Goal: Task Accomplishment & Management: Complete application form

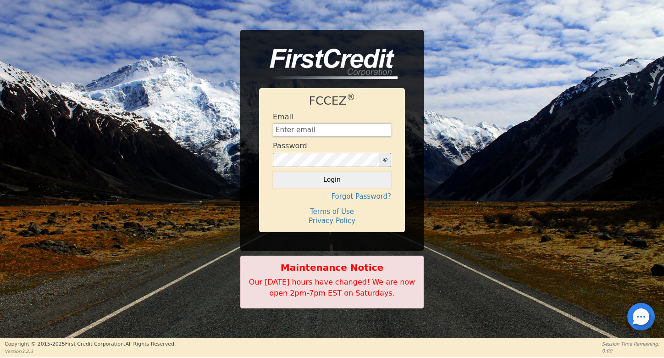
type input "[EMAIL_ADDRESS][DOMAIN_NAME]"
click at [332, 179] on button "Login" at bounding box center [332, 179] width 118 height 16
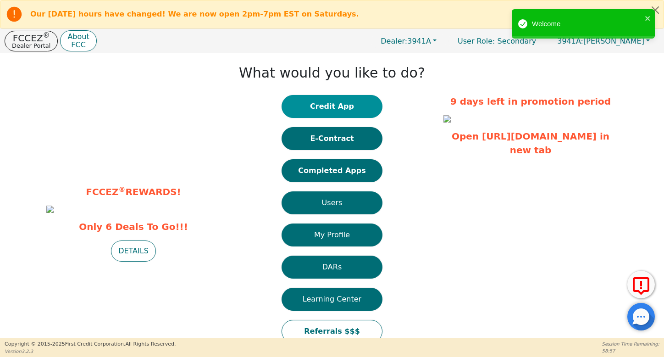
click at [367, 108] on button "Credit App" at bounding box center [331, 106] width 101 height 23
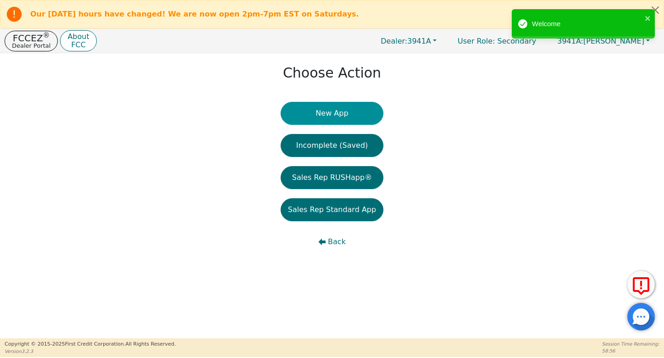
click at [358, 114] on button "New App" at bounding box center [332, 113] width 103 height 23
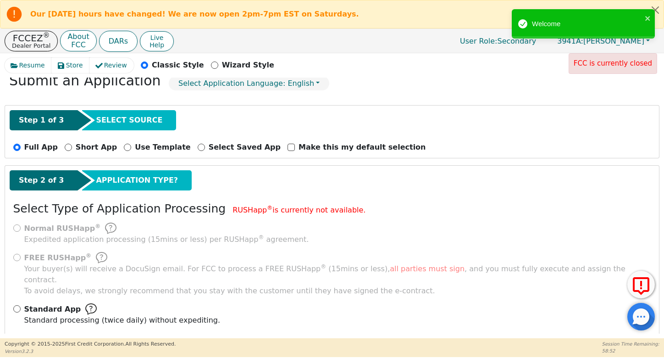
click at [21, 303] on div "Standard App Standard processing (twice daily) without expediting." at bounding box center [332, 314] width 638 height 22
click at [13, 305] on input "Standard App Standard processing (twice daily) without expediting." at bounding box center [16, 308] width 7 height 7
radio input "true"
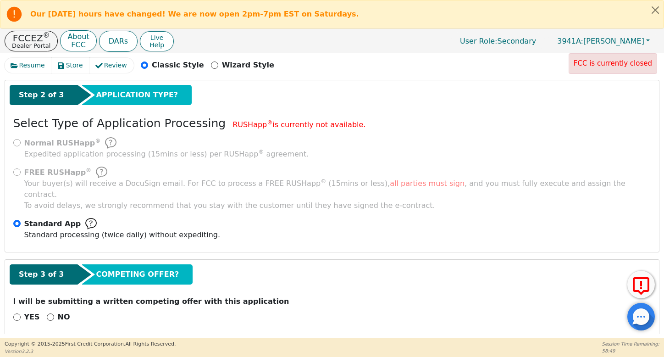
scroll to position [130, 0]
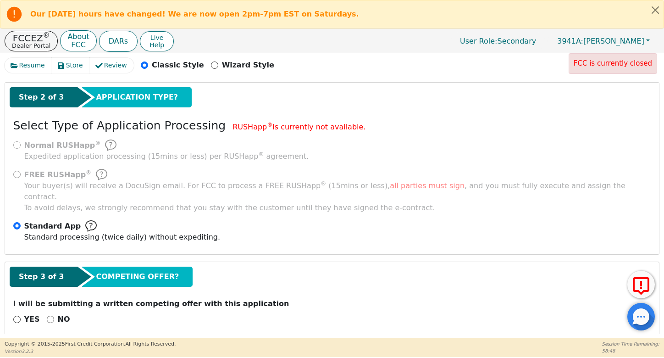
click at [50, 315] on input "NO" at bounding box center [50, 318] width 7 height 7
radio input "true"
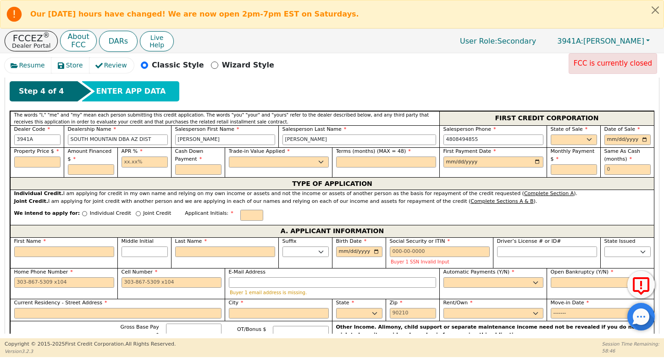
scroll to position [389, 0]
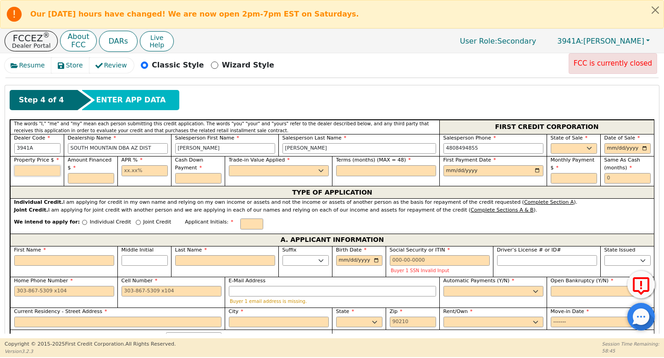
click at [41, 165] on input "text" at bounding box center [37, 170] width 46 height 11
click at [175, 173] on input "text" at bounding box center [198, 178] width 46 height 11
type input "0.00"
click at [137, 165] on input "text" at bounding box center [144, 170] width 46 height 11
type input "21.98"
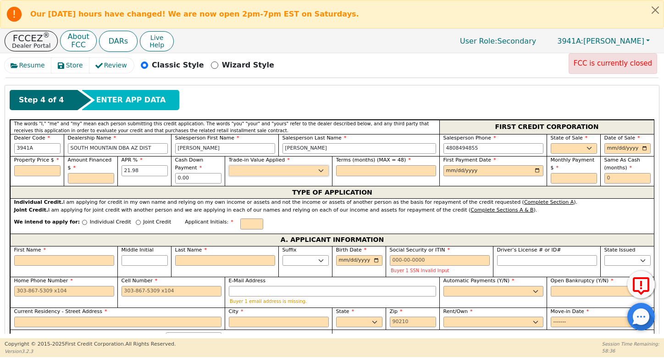
select select "n"
click at [379, 165] on input "text" at bounding box center [386, 170] width 100 height 11
type input "36"
click at [449, 165] on input "date" at bounding box center [493, 170] width 100 height 11
type input "[DATE]"
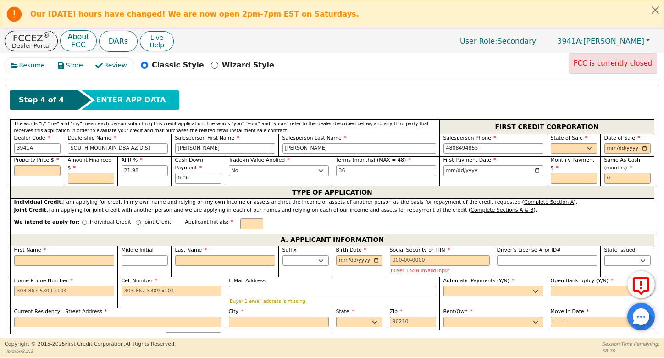
click at [583, 143] on div "State of Sale AK AL AR AZ CA CO [GEOGRAPHIC_DATA] DC DE [GEOGRAPHIC_DATA] [GEOG…" at bounding box center [573, 145] width 54 height 22
select select "AZ"
click at [605, 143] on input "date" at bounding box center [627, 148] width 46 height 11
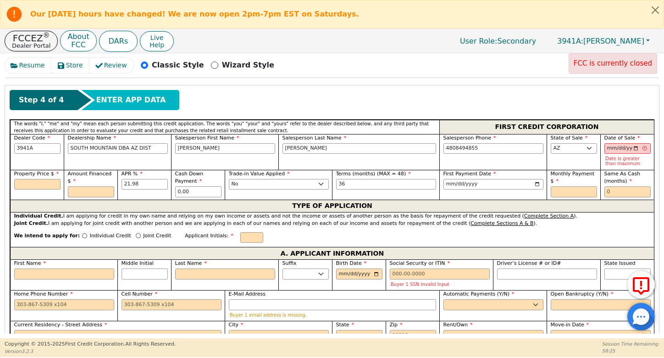
click at [589, 220] on div "Joint Credit. I am applying for joint credit with another person and we are app…" at bounding box center [332, 224] width 636 height 8
click at [614, 143] on input "[DATE]" at bounding box center [627, 148] width 46 height 11
type input "[DATE]"
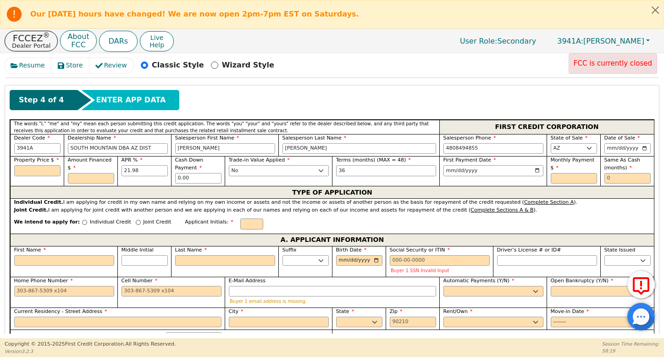
click at [594, 233] on div "A. APPLICANT INFORMATION" at bounding box center [332, 239] width 644 height 12
click at [620, 173] on input "text" at bounding box center [627, 178] width 46 height 11
type input "0"
click at [40, 156] on div "Property Price $" at bounding box center [37, 166] width 46 height 20
click at [46, 165] on input "text" at bounding box center [37, 170] width 46 height 11
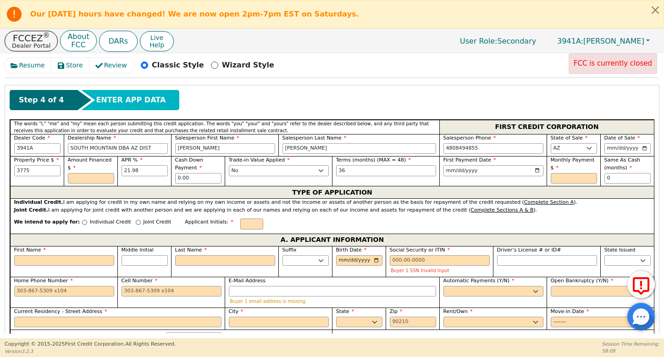
type input "3775.00"
type input "4099.64"
click at [240, 218] on input "text" at bounding box center [251, 223] width 23 height 11
type input "FH"
click at [136, 220] on input "Joint Credit" at bounding box center [138, 222] width 5 height 5
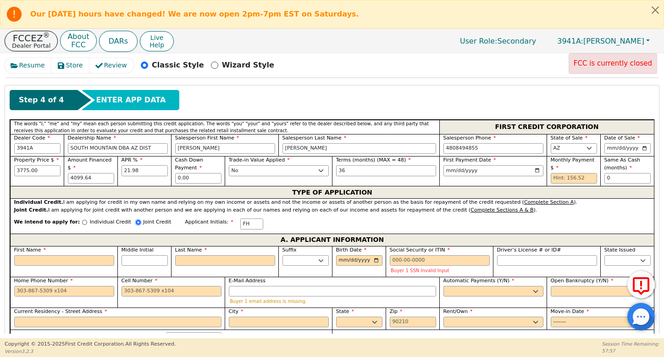
radio input "true"
click at [336, 218] on input "text" at bounding box center [347, 223] width 23 height 11
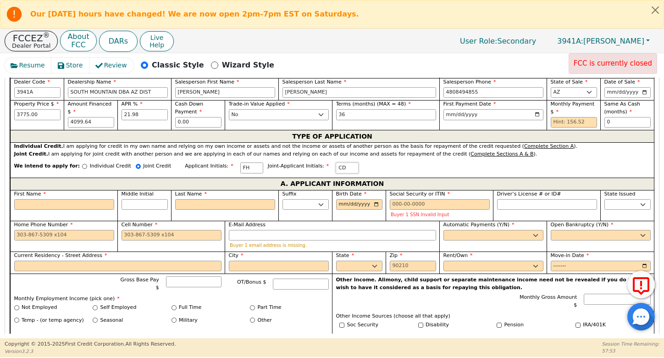
scroll to position [454, 0]
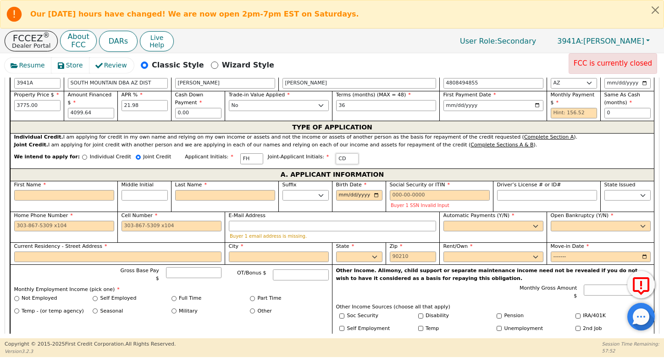
type input "CD"
click at [93, 190] on input "First Name" at bounding box center [64, 195] width 100 height 11
type input "F"
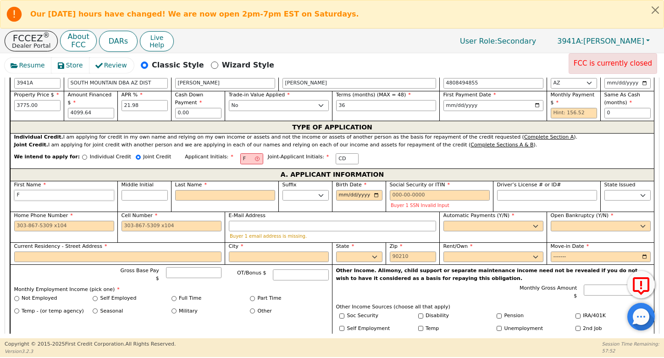
type input "Fe"
type input "Fea"
type input "Fean"
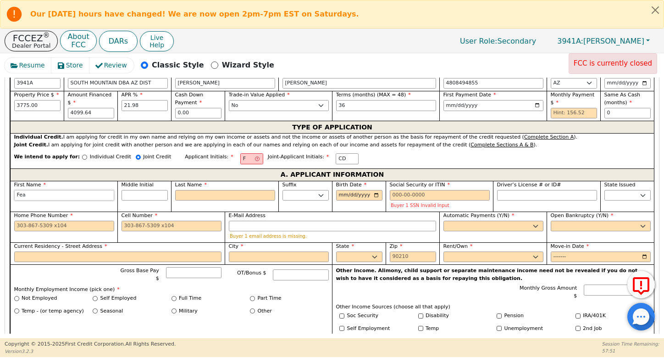
type input "Fean"
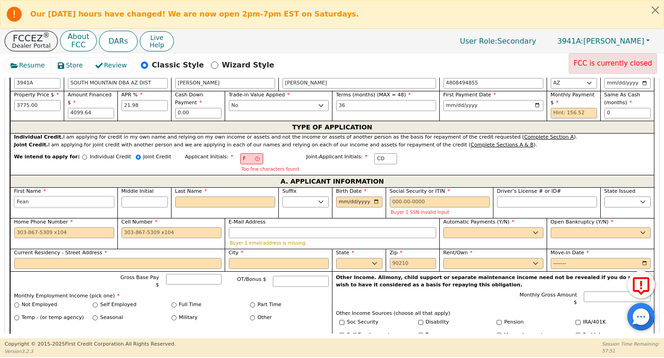
type input "Fea"
type input "Fe"
type input "F"
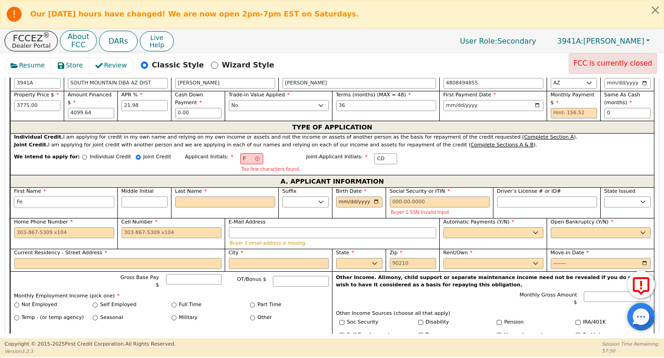
type input "F"
type input "Fr"
type input "Fra"
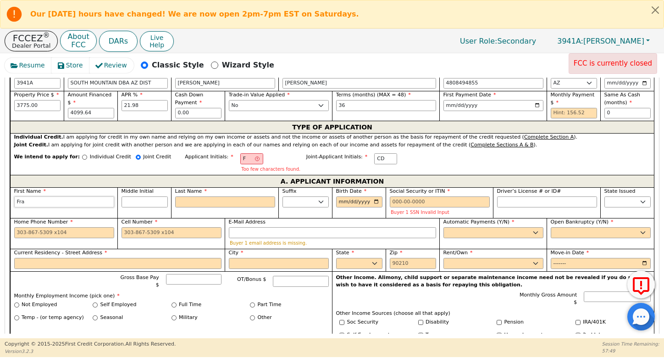
type input "[PERSON_NAME]"
type input "Franki"
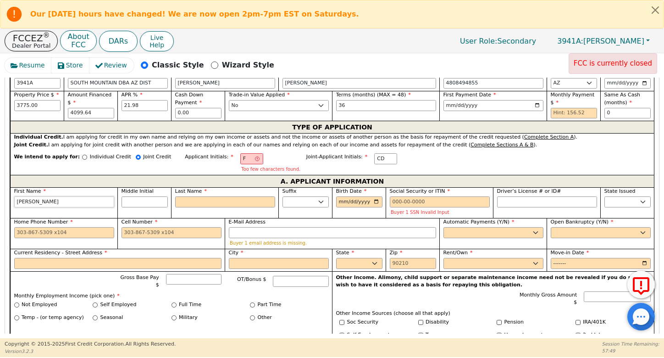
type input "Franki"
type input "[PERSON_NAME]"
type input "Franki"
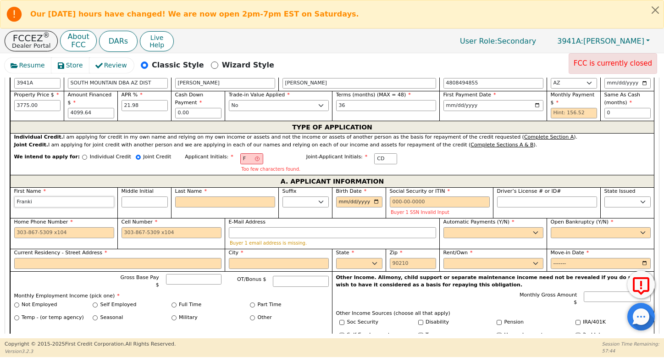
type input "[PERSON_NAME]"
type input "Franc"
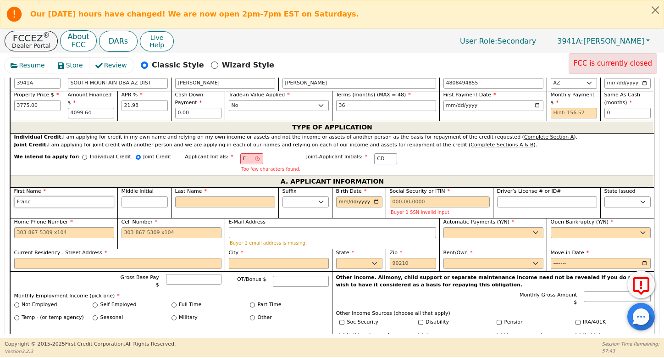
type input "Franc"
type input "[PERSON_NAME]"
type input "[GEOGRAPHIC_DATA]"
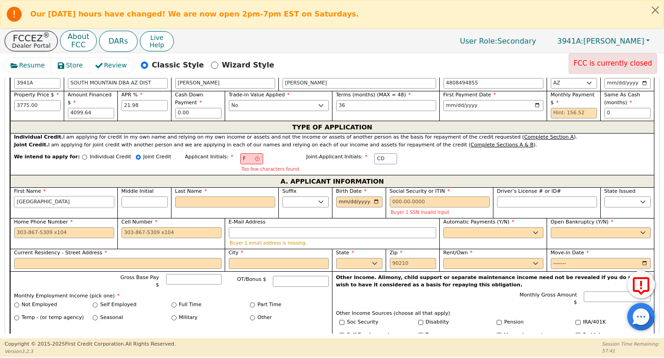
type input "[GEOGRAPHIC_DATA]"
type input "FH"
type input "H"
type input "[PERSON_NAME]"
type input "Ho"
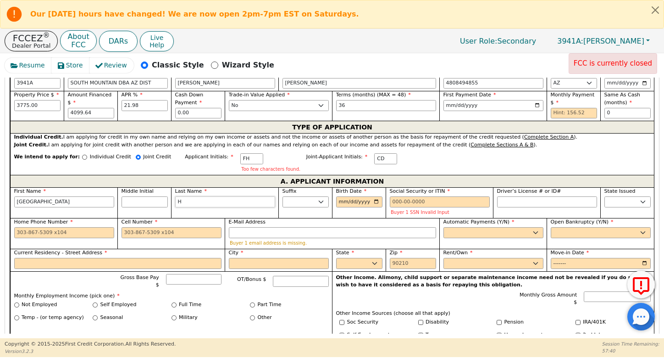
type input "[PERSON_NAME]"
type input "Hos"
type input "[PERSON_NAME]"
type input "Host"
type input "[PERSON_NAME] Host"
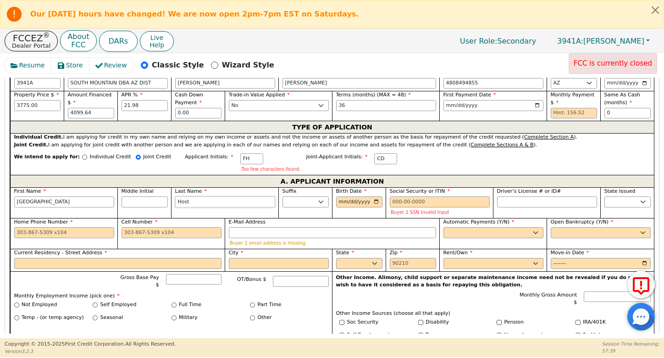
type input "Hoste"
type input "[PERSON_NAME]"
type input "Hostee"
type input "[PERSON_NAME]"
type input "Hosteen"
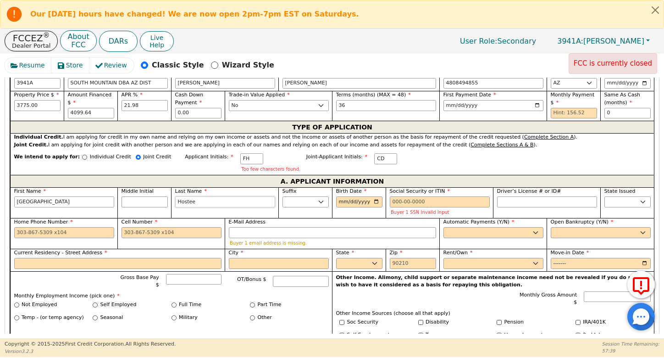
type input "[PERSON_NAME]"
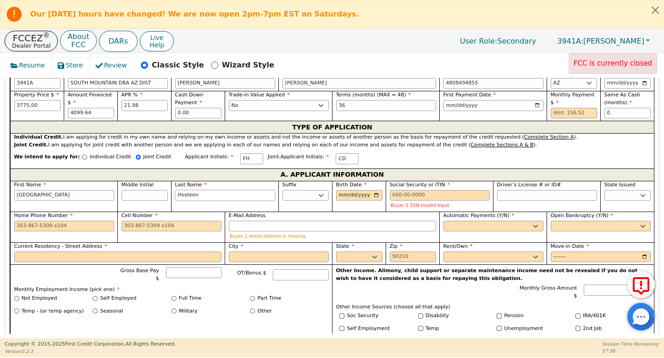
type input "Hosteen"
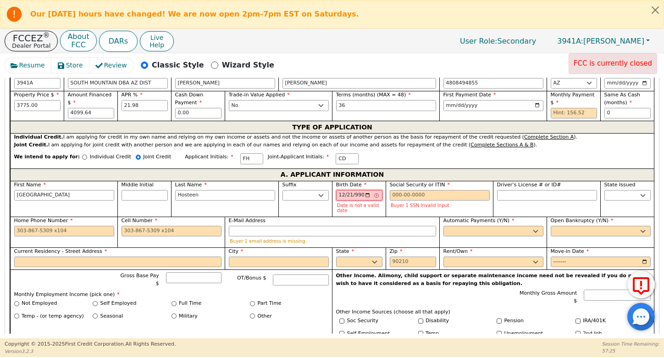
type input "[PHONE_NUMBER]"
type input "0001-12-21"
click at [340, 217] on label "E-Mail Address" at bounding box center [332, 221] width 207 height 8
click at [340, 226] on input "E-Mail Address" at bounding box center [332, 231] width 207 height 11
click at [366, 190] on input "0001-12-21" at bounding box center [359, 195] width 46 height 11
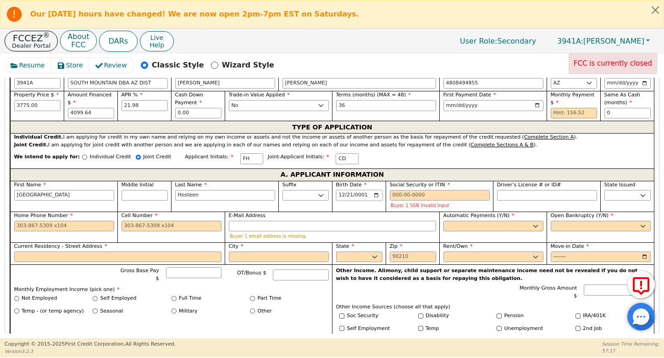
type input "[DATE]"
click at [435, 190] on input "Social Security or ITIN" at bounding box center [440, 195] width 100 height 11
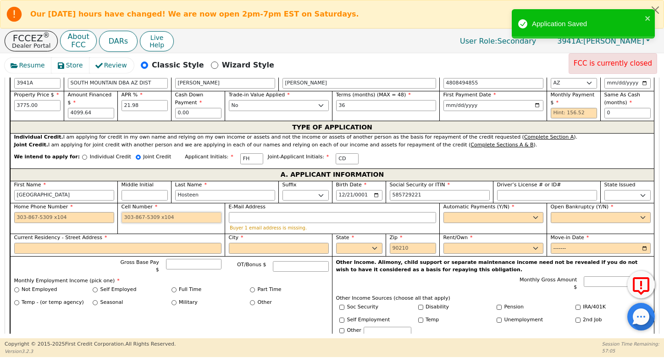
type input "***-**-9221"
click at [158, 212] on input "Cell Number" at bounding box center [171, 217] width 100 height 11
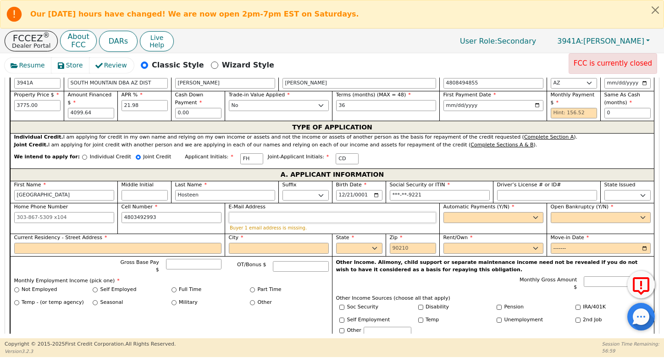
type input "[PHONE_NUMBER]"
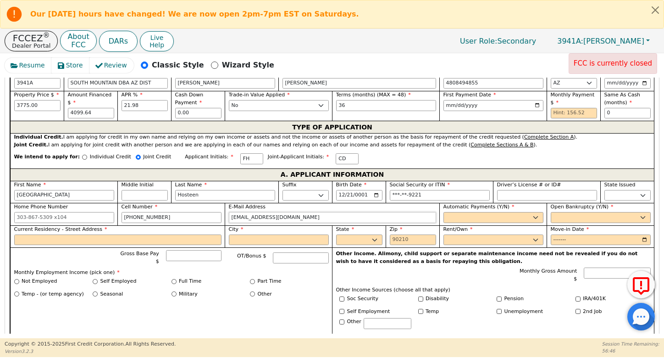
type input "[EMAIL_ADDRESS][DOMAIN_NAME]"
select select "y"
type input "[PERSON_NAME]"
select select "n"
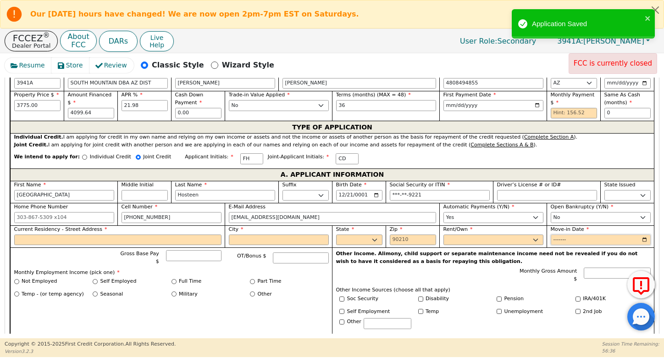
click at [555, 234] on input "Move-in Date" at bounding box center [600, 239] width 100 height 11
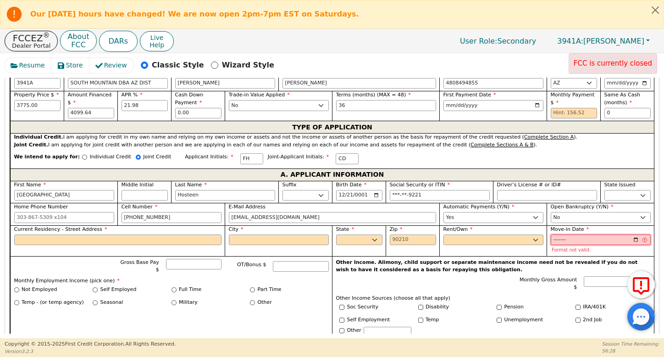
type input "2024"
click at [211, 234] on input "Current Residency - Street Address" at bounding box center [117, 239] width 207 height 11
type input "[STREET_ADDRESS]"
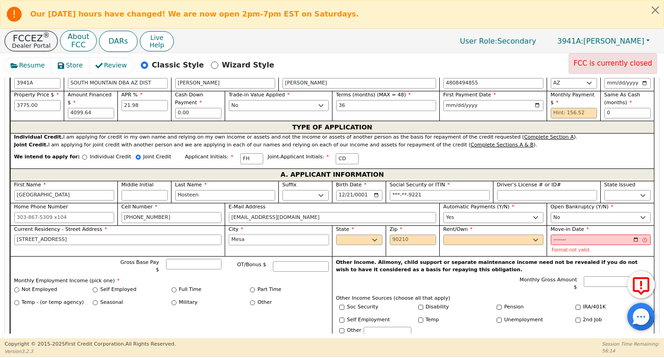
type input "Mesa"
select select "AZ"
click at [403, 234] on div "Zip" at bounding box center [412, 240] width 54 height 31
click at [401, 234] on input "Zip" at bounding box center [413, 239] width 46 height 11
type input "85205"
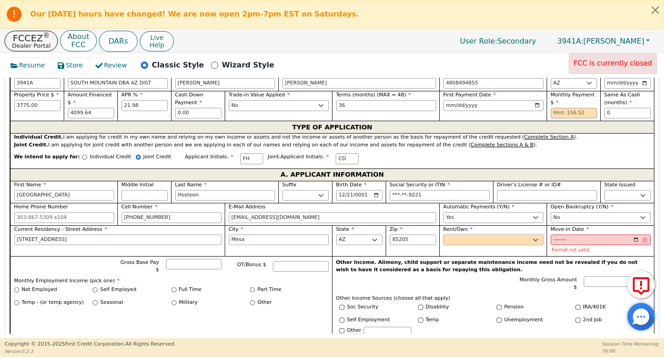
select select "Own"
click at [563, 234] on input "2024" at bounding box center [600, 239] width 100 height 11
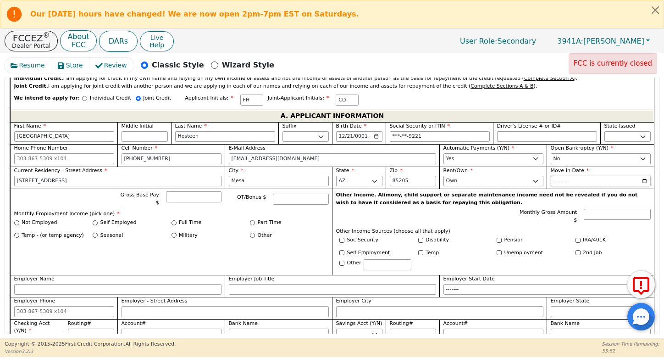
scroll to position [513, 0]
type input "2024-08"
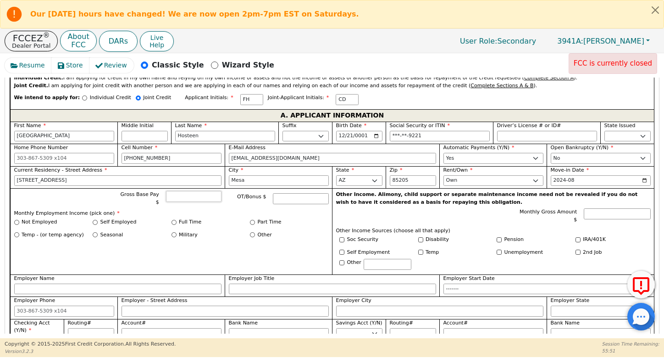
click at [196, 191] on input "Gross Base Pay $" at bounding box center [193, 196] width 55 height 11
type input "5980.00"
click at [177, 218] on div "Full Time" at bounding box center [210, 222] width 79 height 8
click at [175, 218] on div "Full Time" at bounding box center [210, 222] width 79 height 8
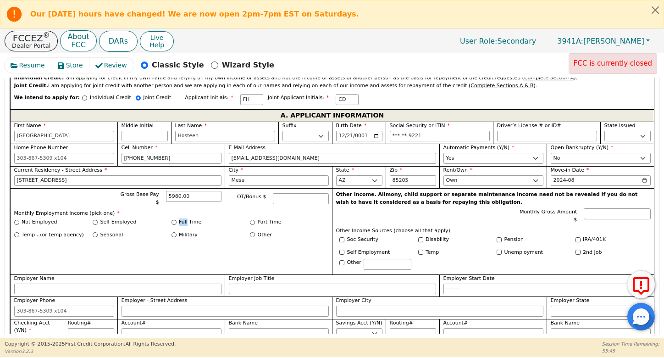
click at [175, 218] on div "Full Time" at bounding box center [210, 222] width 79 height 8
click at [174, 220] on input "Full Time" at bounding box center [173, 222] width 5 height 5
radio input "true"
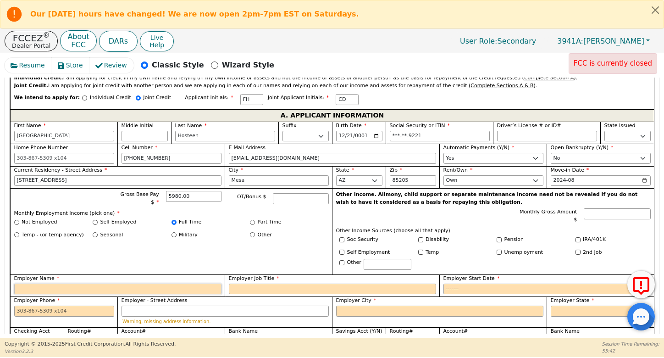
click at [115, 283] on input "Employer Name" at bounding box center [117, 288] width 207 height 11
type input "Oak Street Health"
click at [375, 275] on div "Employer Job Title" at bounding box center [332, 285] width 207 height 20
click at [374, 283] on input "Employer Job Title" at bounding box center [332, 288] width 207 height 11
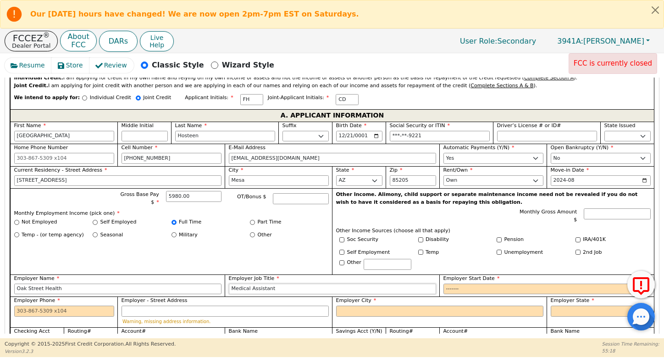
type input "Medical Assistant"
type input "2024-08"
click at [367, 305] on input "Employer City" at bounding box center [439, 310] width 207 height 11
click at [83, 305] on input "Employer Phone" at bounding box center [64, 310] width 100 height 11
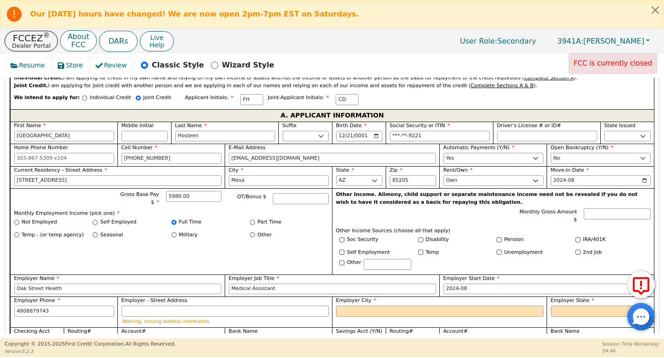
type input "[PHONE_NUMBER]"
click at [360, 301] on div "Employer City" at bounding box center [439, 311] width 215 height 31
click at [355, 305] on input "Employer City" at bounding box center [439, 310] width 207 height 11
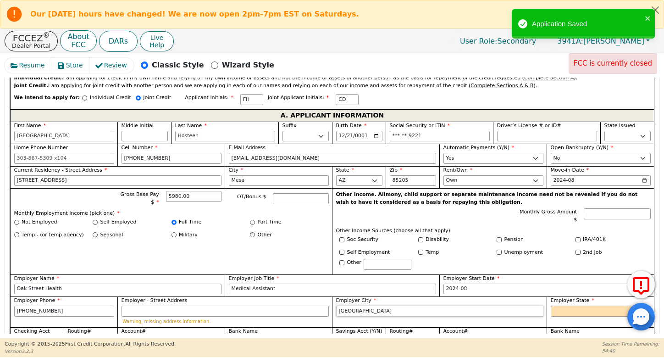
type input "[GEOGRAPHIC_DATA]"
select select "AZ"
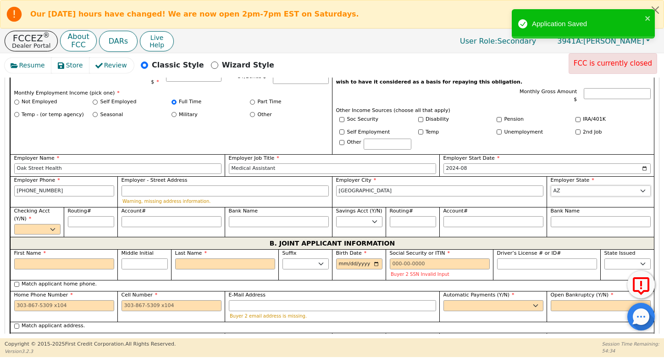
scroll to position [634, 0]
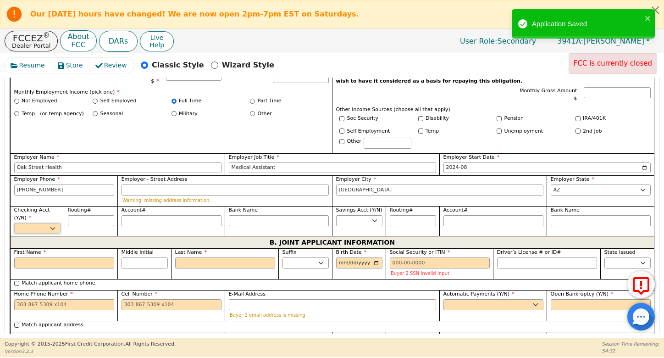
select select "y"
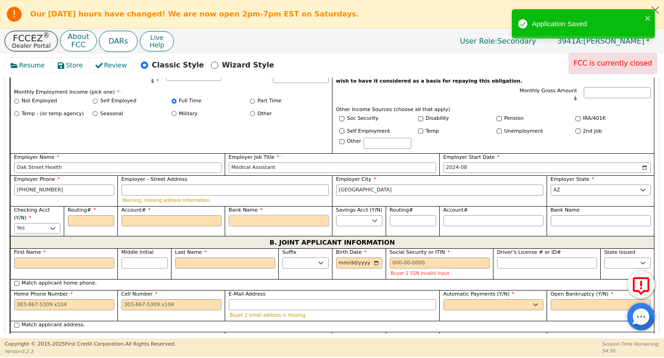
click at [243, 215] on input "Bank Name" at bounding box center [279, 220] width 100 height 11
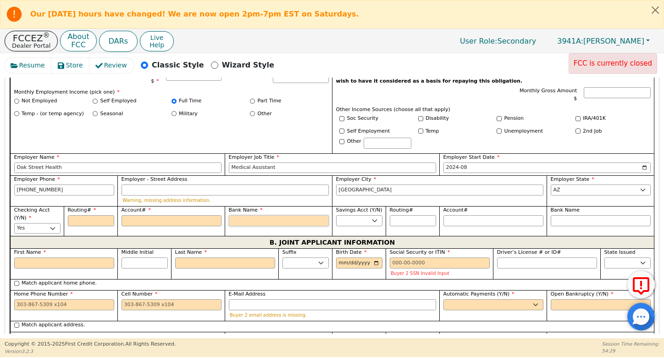
type input "S"
type input "So"
type input "SoF"
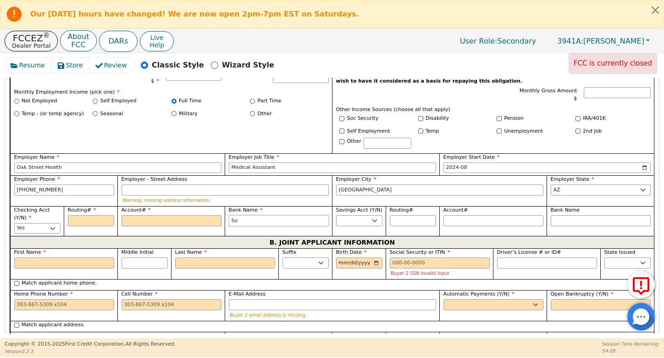
type input "SoF"
type input "SoFi"
click at [98, 257] on input "First Name" at bounding box center [64, 262] width 100 height 11
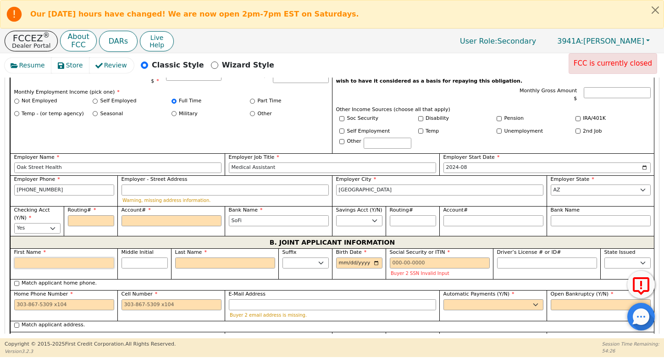
type input "C"
type input "Ca"
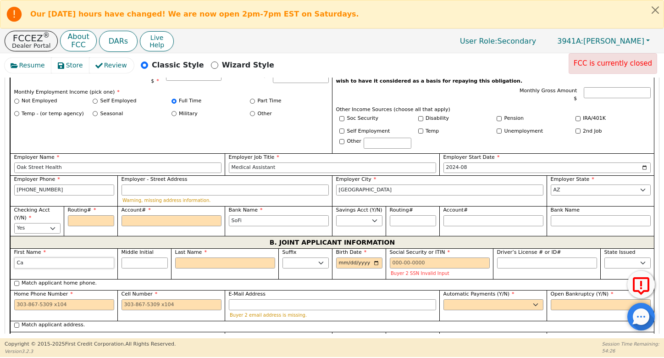
type input "Cal"
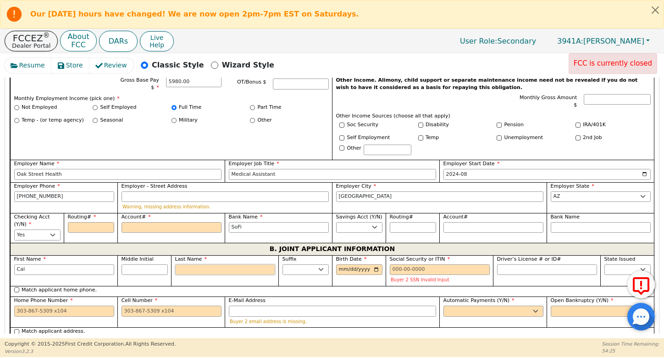
type input "D"
type input "CD"
type input "Cal D"
type input "De"
type input "Cal De"
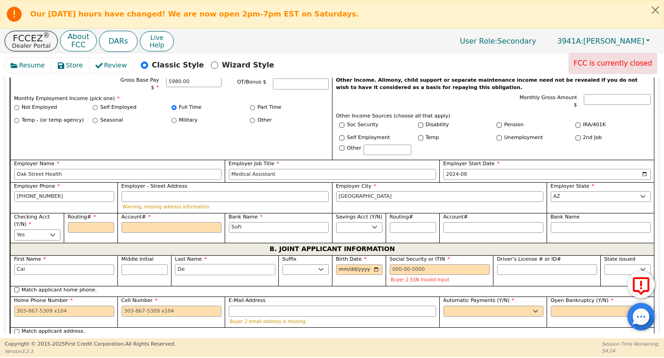
type input "Den"
type input "Cal Den"
type input "Denn"
type input "[PERSON_NAME]"
type input "Denni"
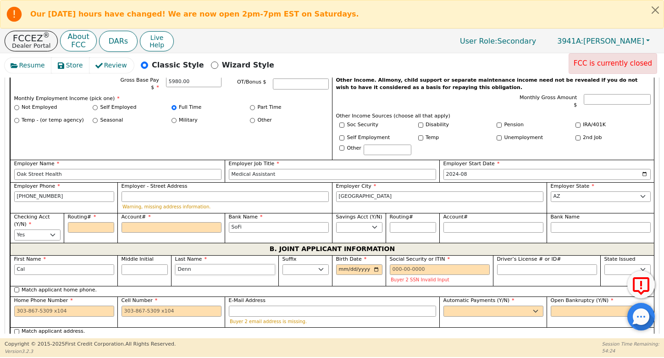
type input "Cal Denni"
type input "[PERSON_NAME]"
type input "Denniso"
type input "[PERSON_NAME]"
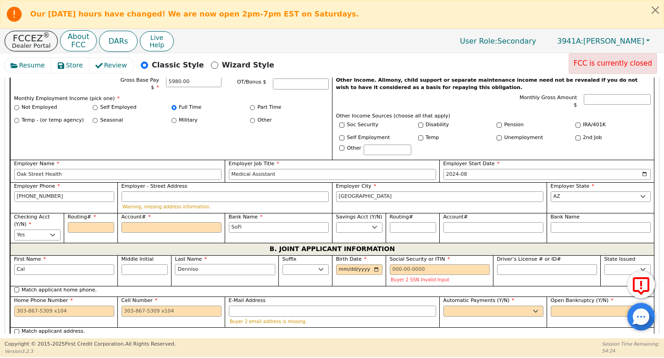
type input "[PERSON_NAME]"
